Goal: Information Seeking & Learning: Learn about a topic

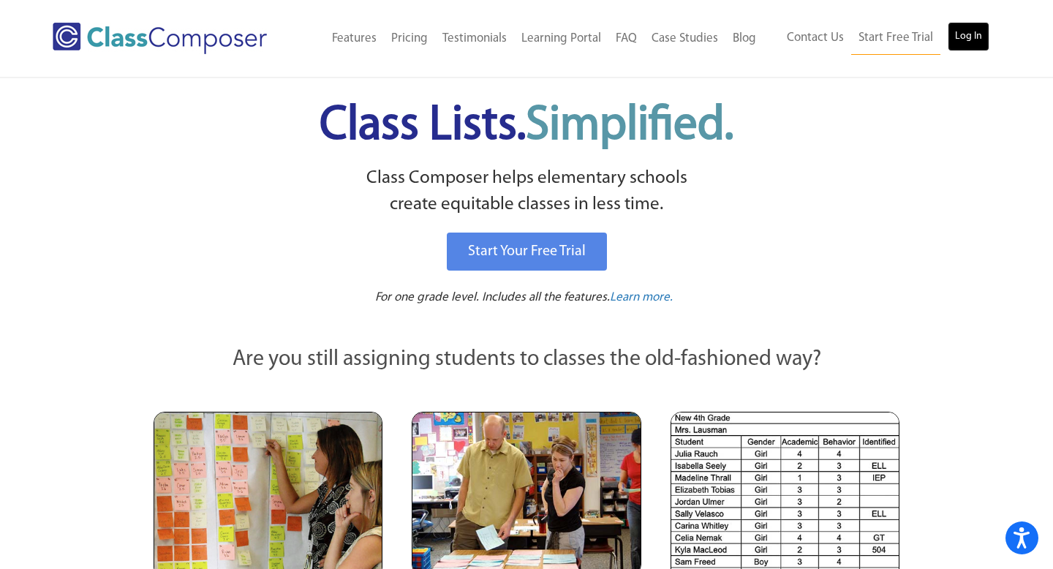
click at [963, 40] on link "Log In" at bounding box center [969, 36] width 42 height 29
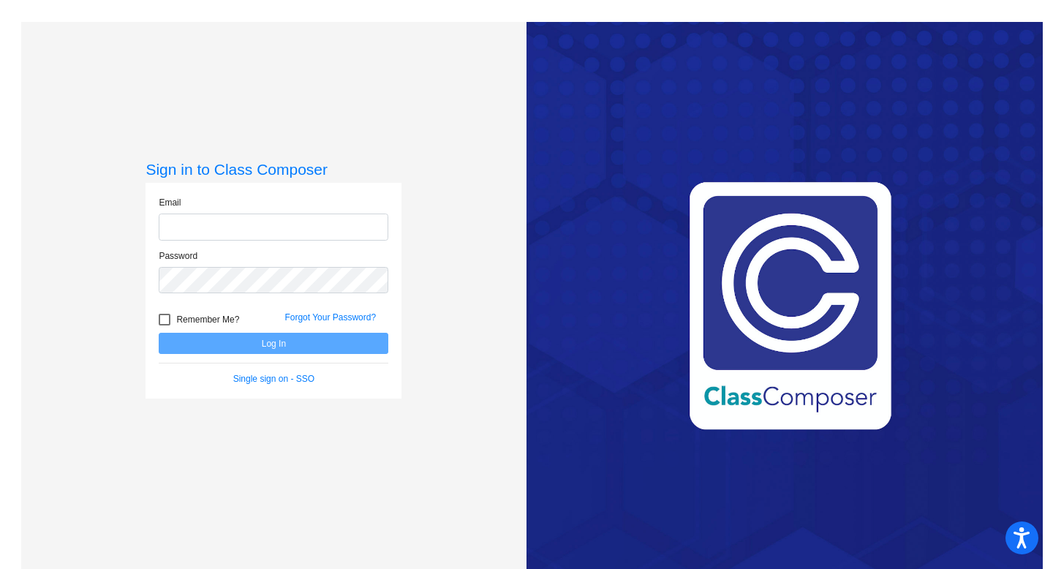
type input "bellis@chillicotheschools.org"
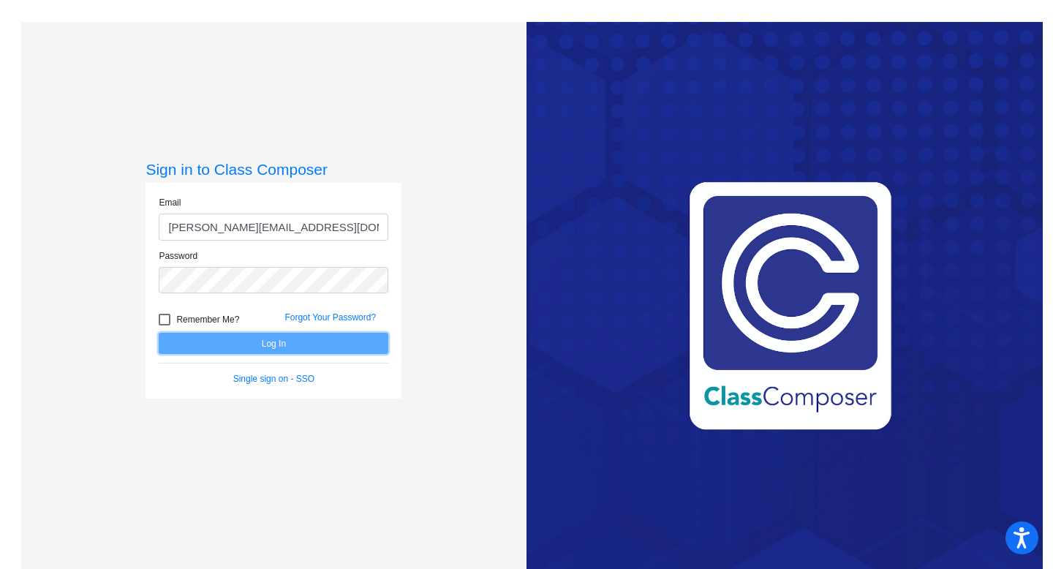
click at [221, 344] on button "Log In" at bounding box center [274, 343] width 230 height 21
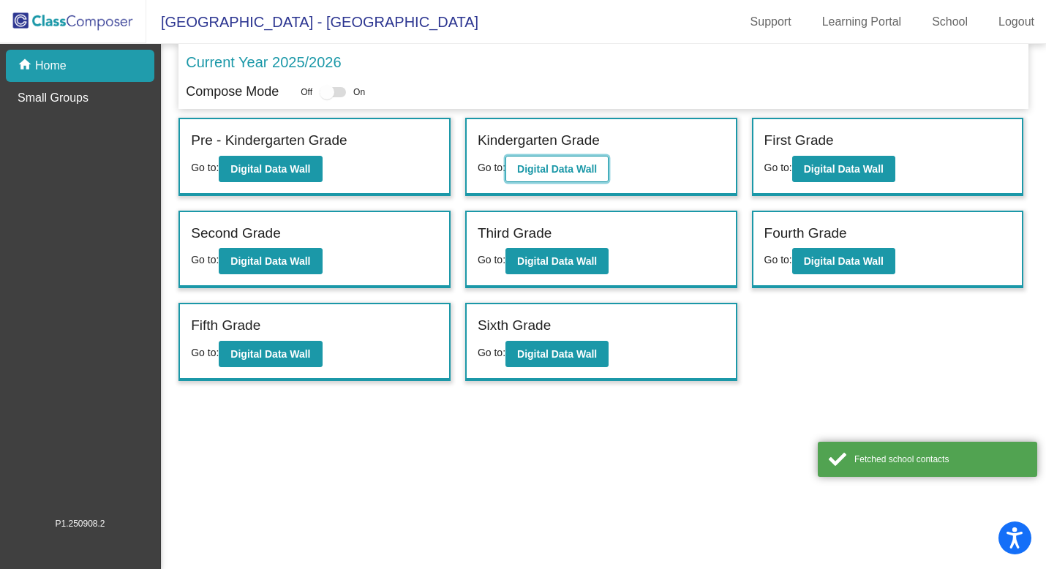
click at [553, 173] on b "Digital Data Wall" at bounding box center [557, 169] width 80 height 12
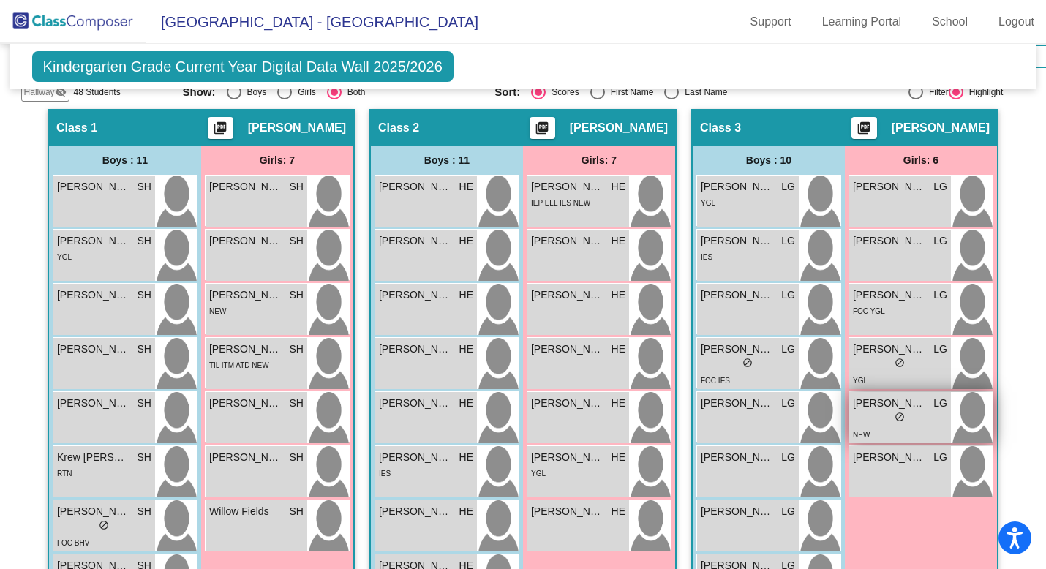
scroll to position [391, 0]
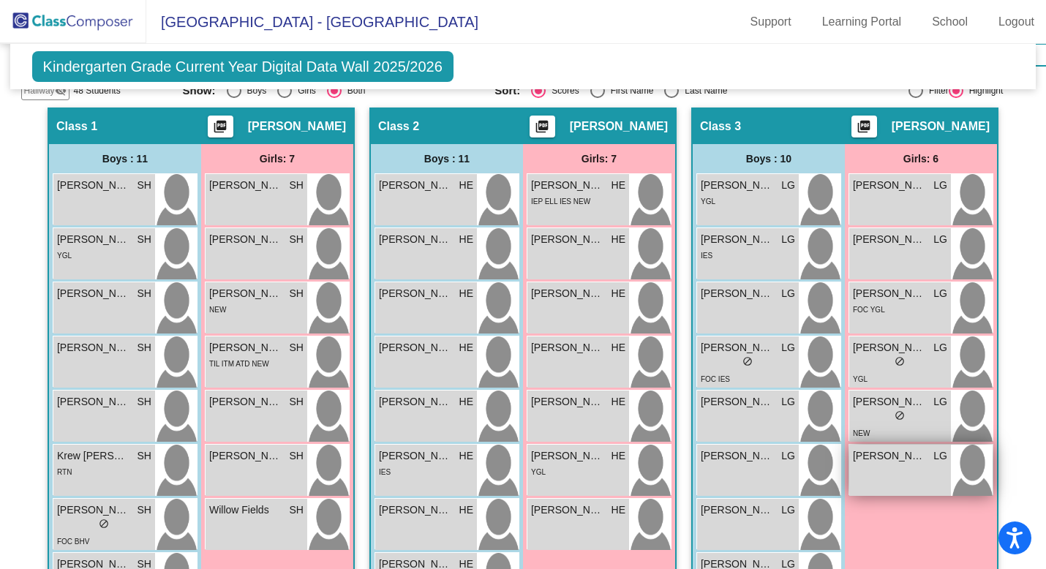
click at [887, 476] on div "Tinley Thompson LG lock do_not_disturb_alt" at bounding box center [900, 470] width 102 height 51
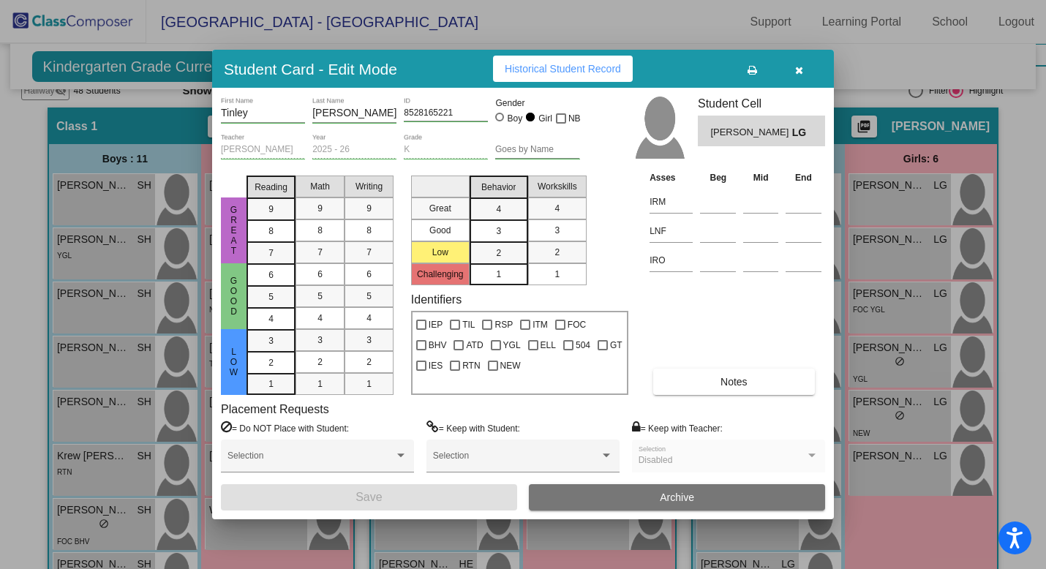
click at [564, 67] on span "Historical Student Record" at bounding box center [563, 69] width 116 height 12
click at [798, 67] on icon "button" at bounding box center [799, 70] width 8 height 10
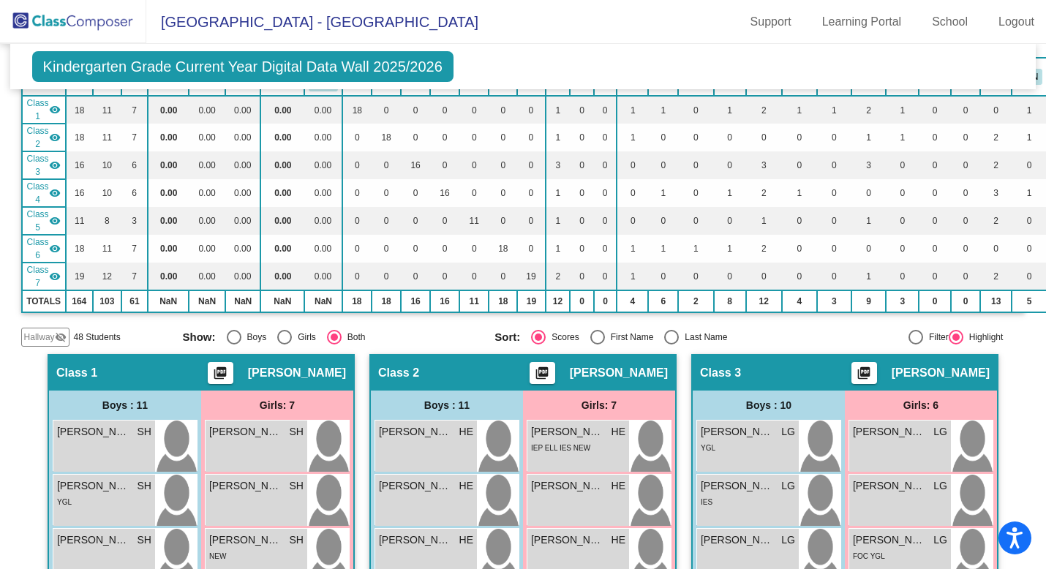
scroll to position [0, 0]
